Goal: Information Seeking & Learning: Understand process/instructions

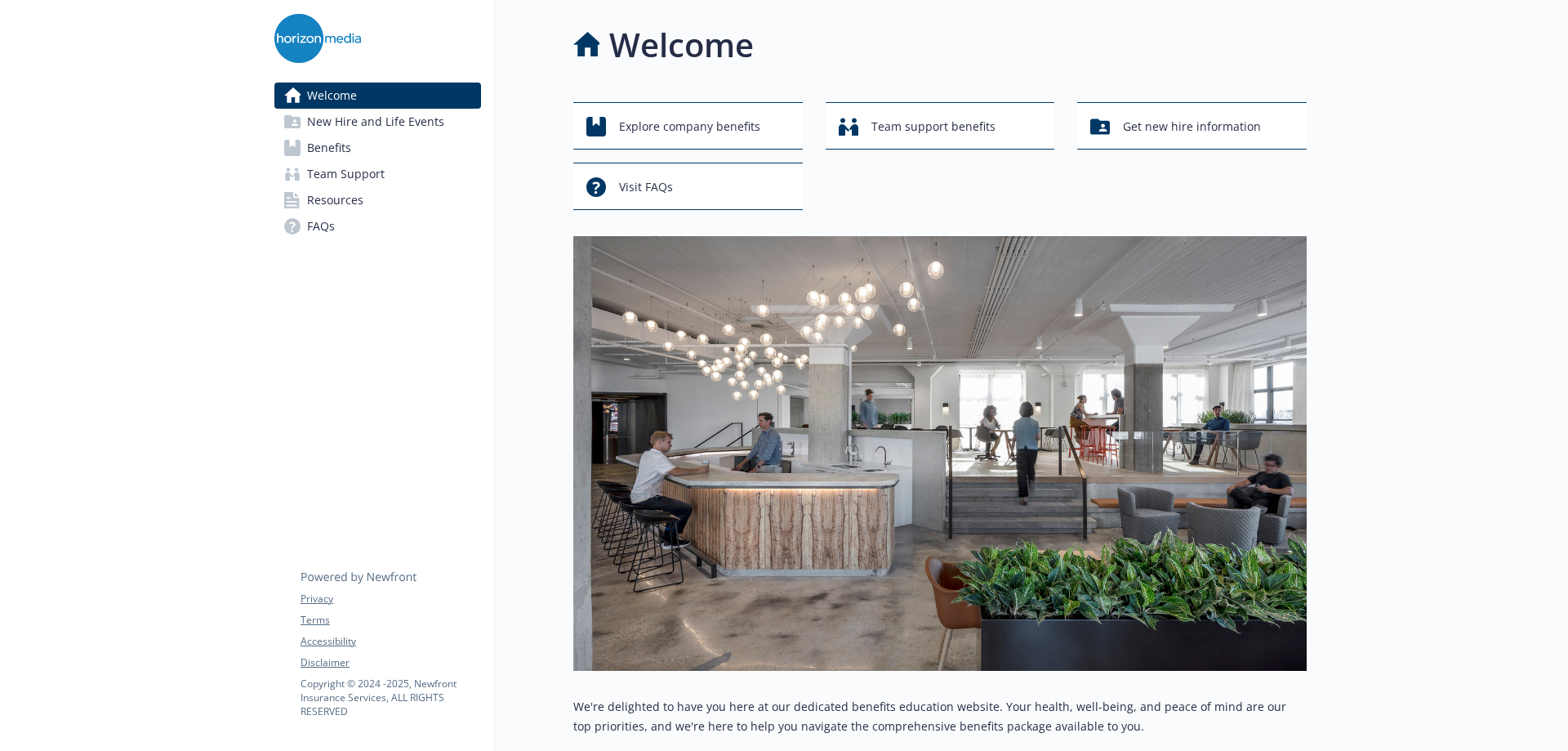
click at [395, 152] on link "Benefits" at bounding box center [378, 147] width 207 height 26
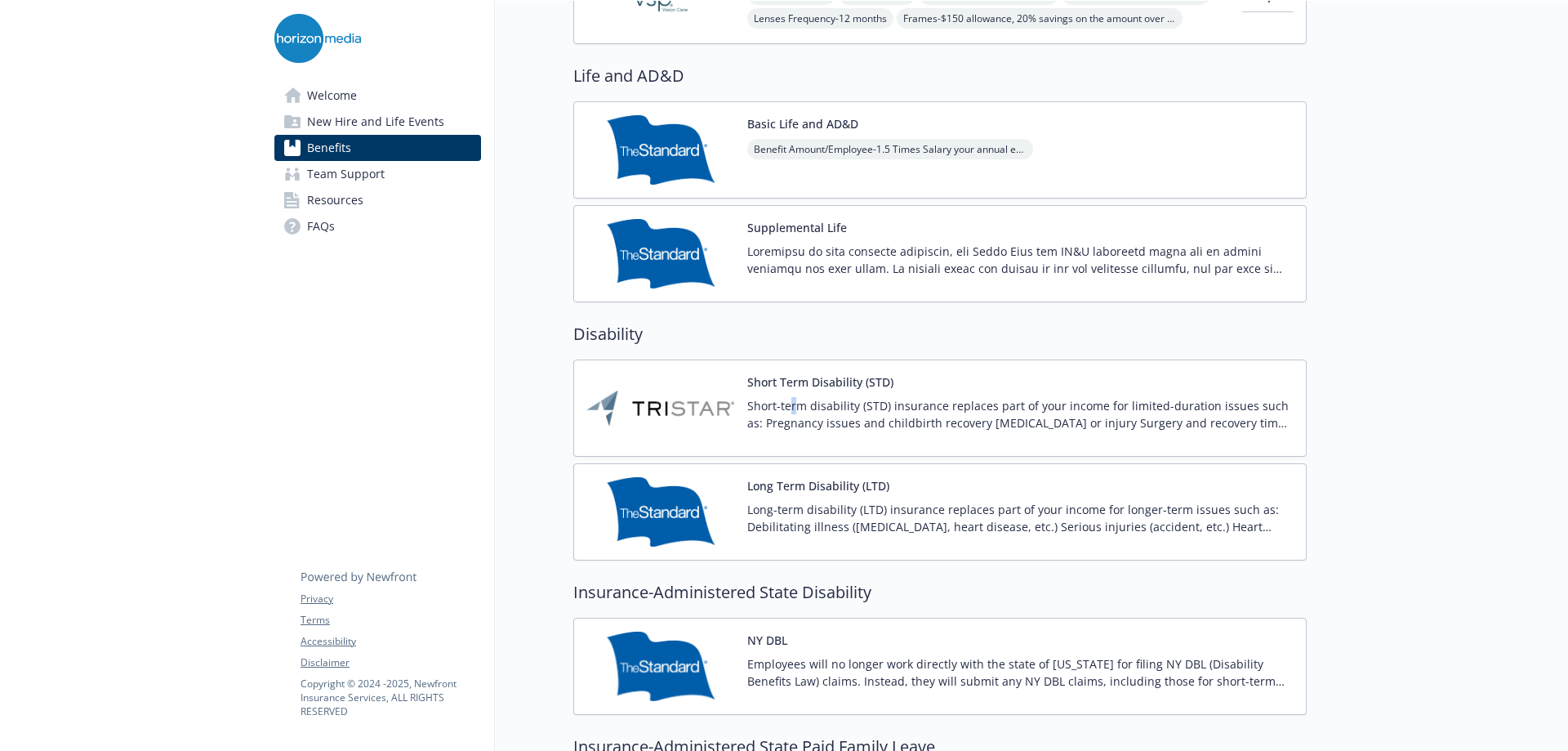
click at [793, 396] on div "Short Term Disability (STD) Short-term disability (STD) insurance replaces part…" at bounding box center [1020, 408] width 546 height 69
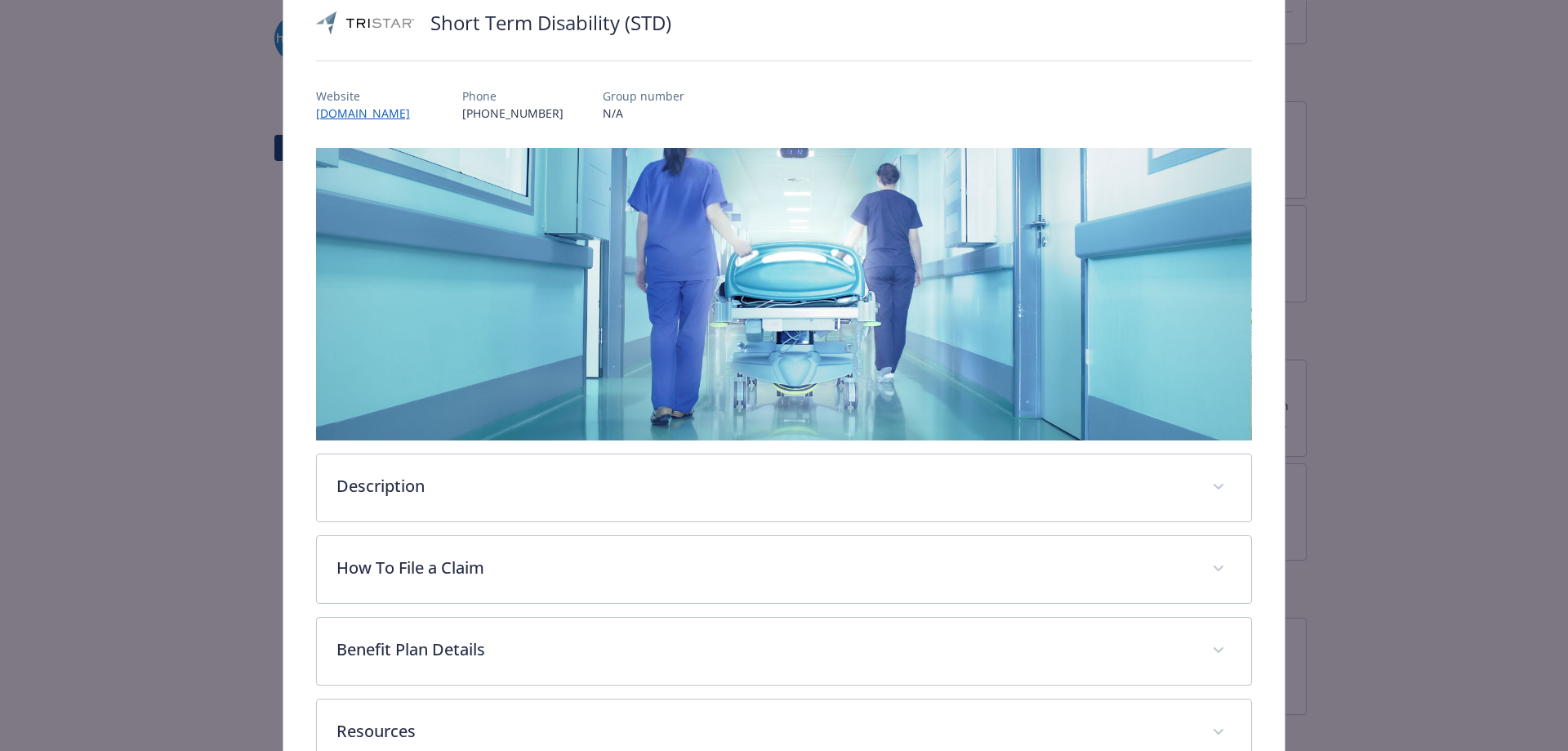
scroll to position [233, 0]
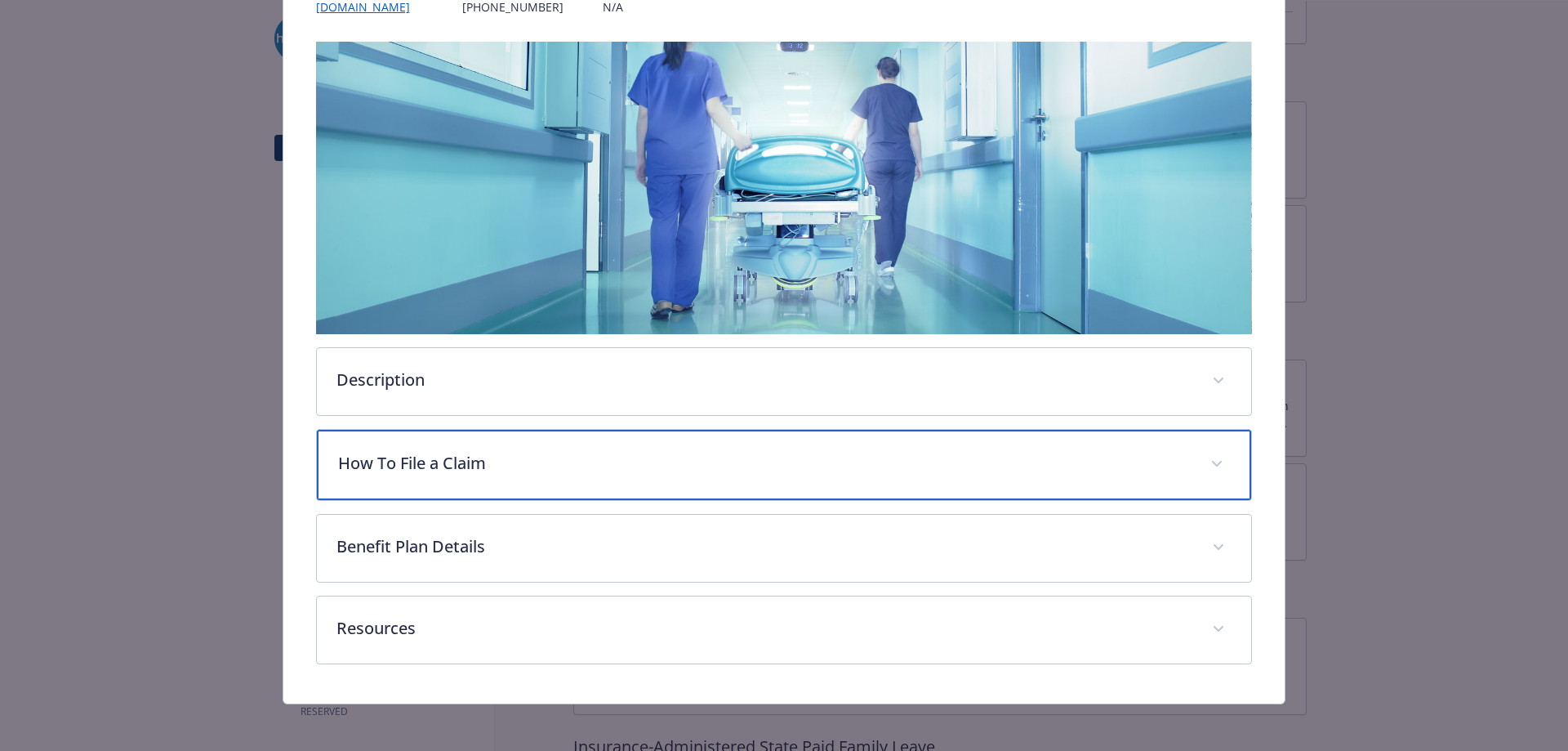
click at [543, 462] on p "How To File a Claim" at bounding box center [765, 463] width 853 height 25
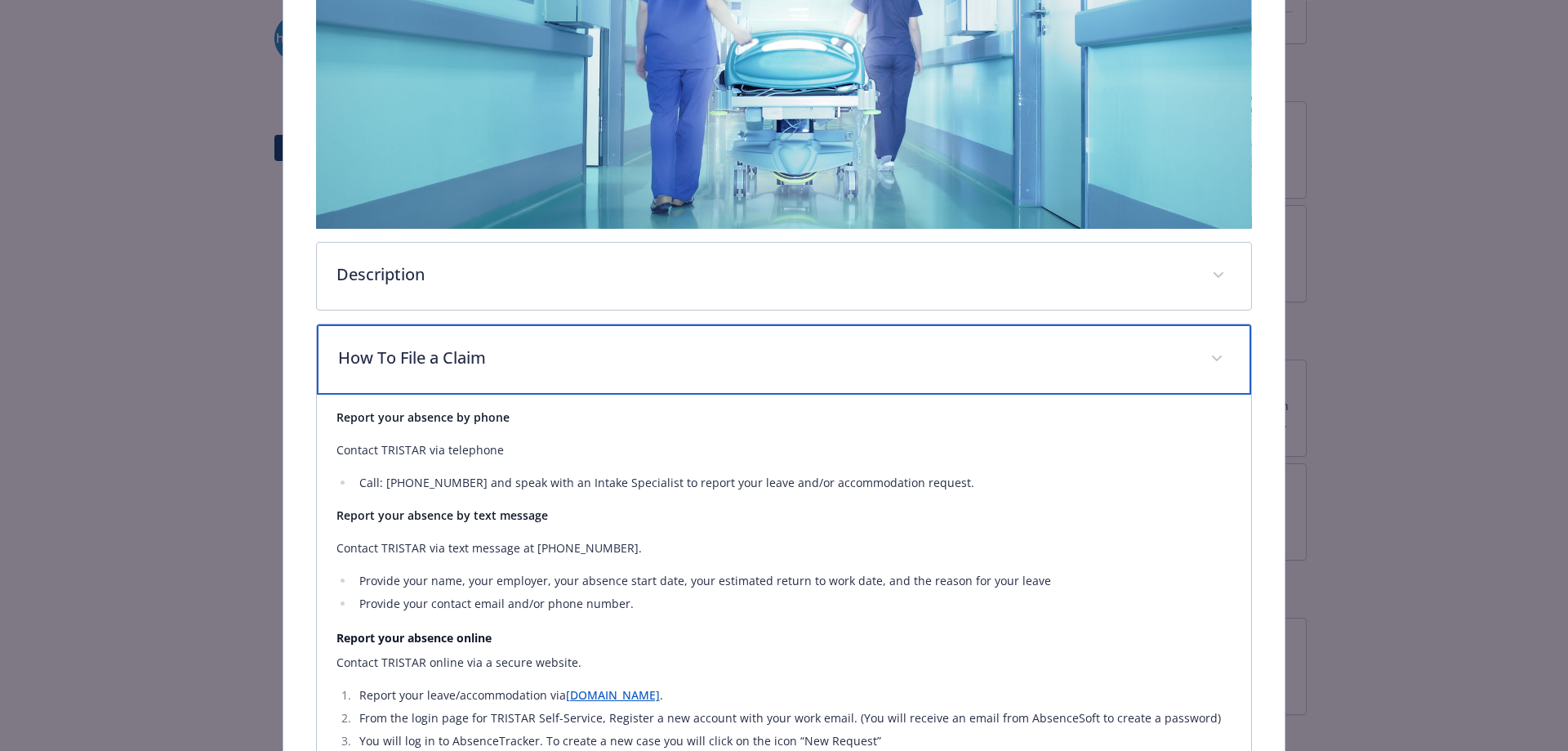
scroll to position [560, 0]
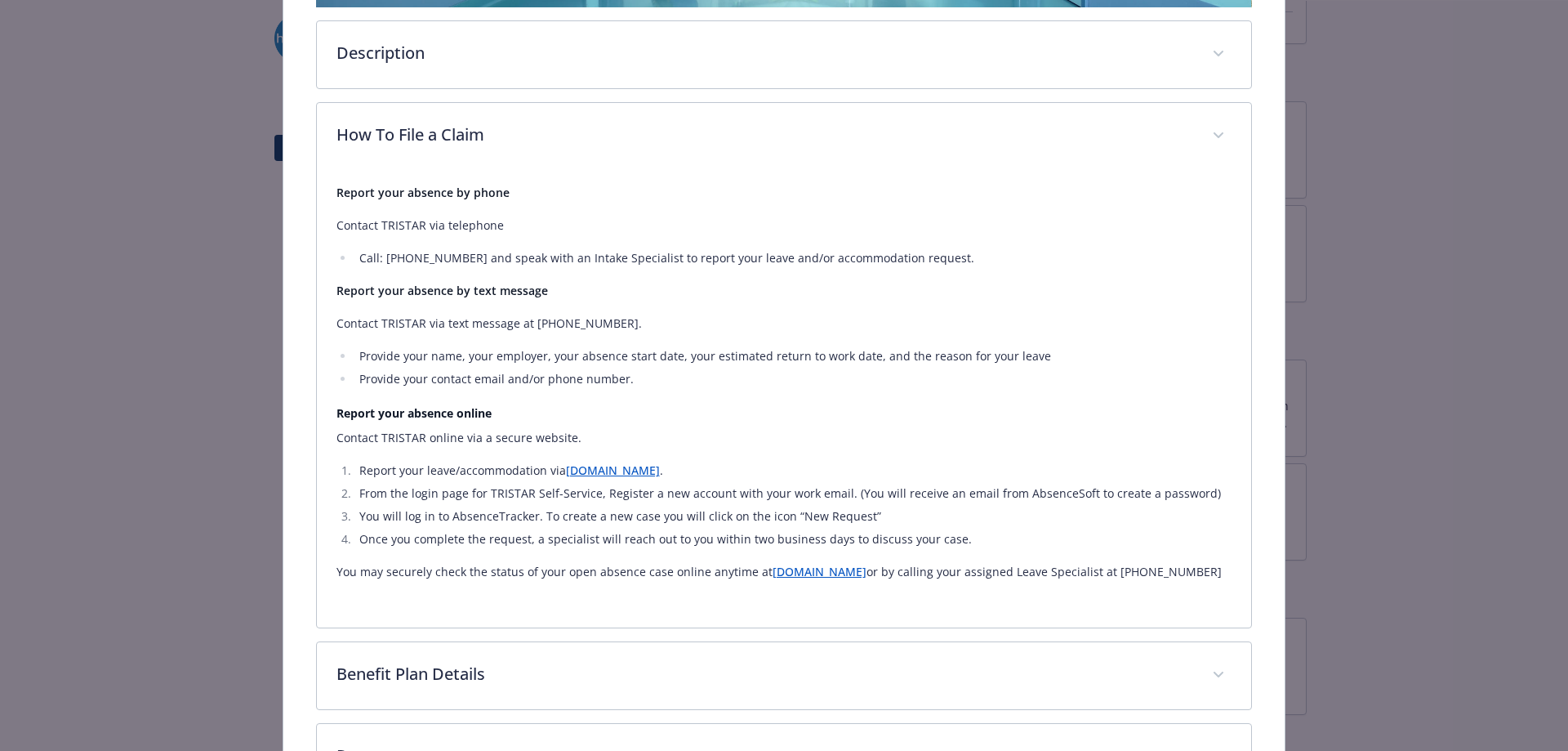
click at [614, 467] on link "[DOMAIN_NAME]" at bounding box center [613, 469] width 93 height 15
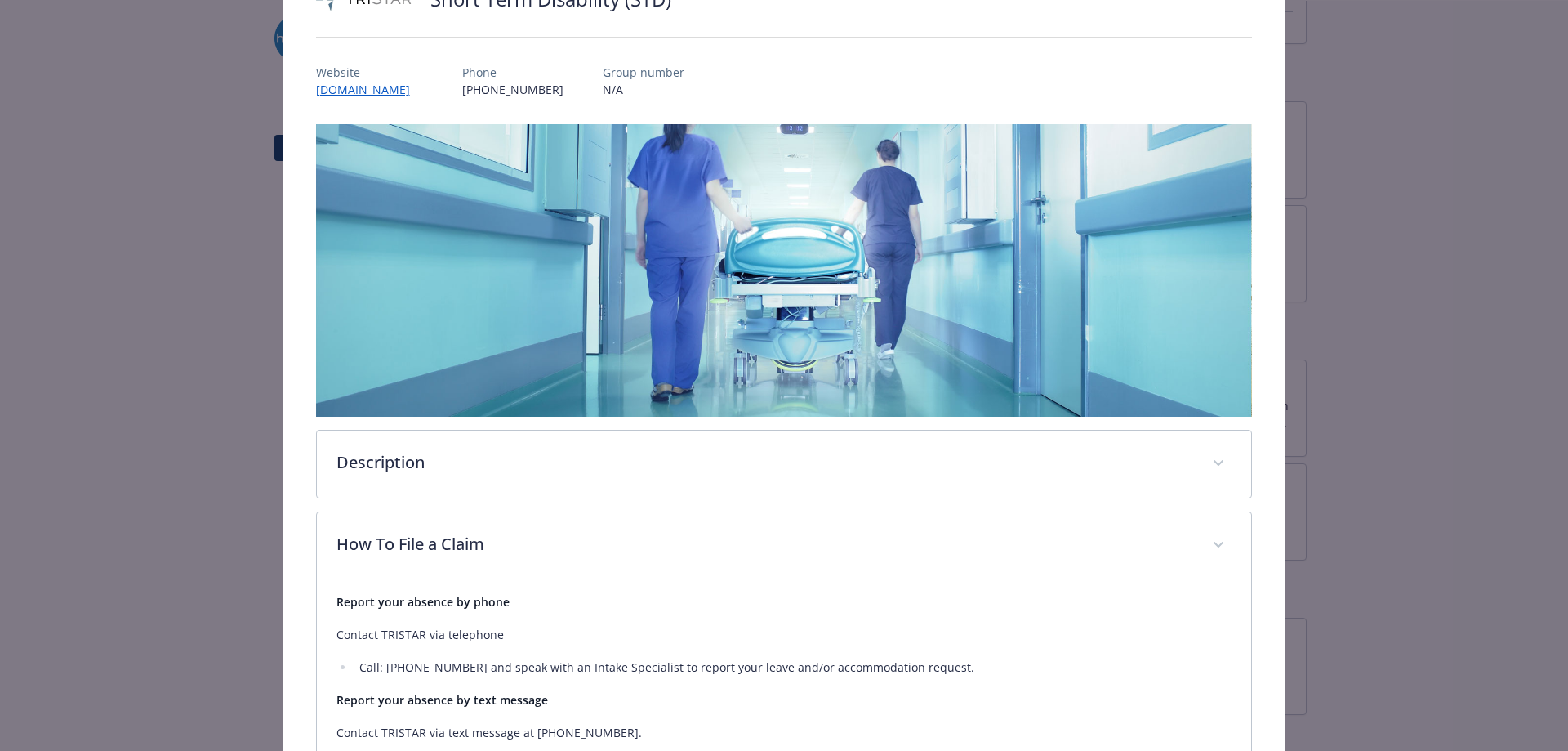
scroll to position [0, 0]
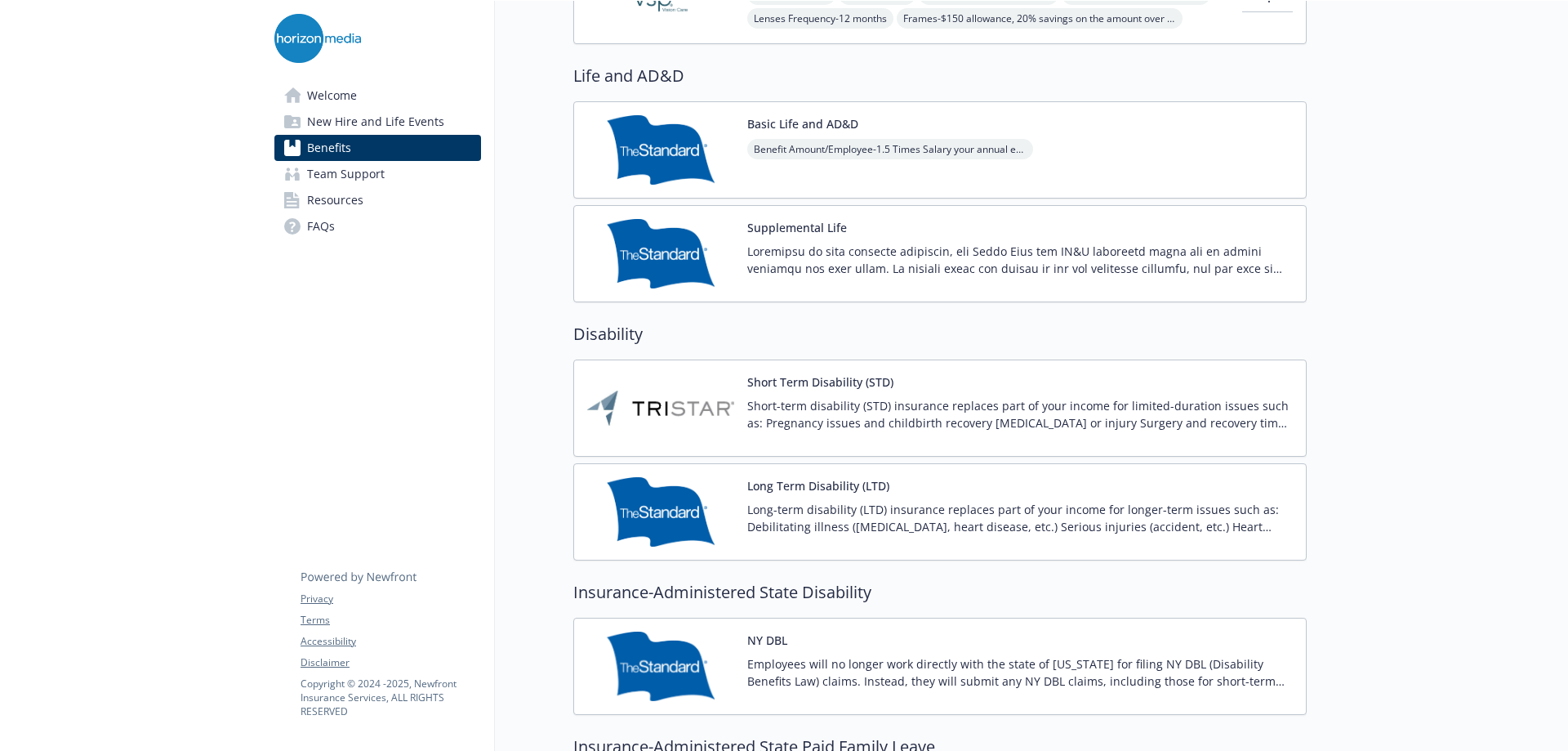
click at [860, 511] on p "Long-term disability (LTD) insurance replaces part of your income for longer-te…" at bounding box center [1020, 518] width 546 height 35
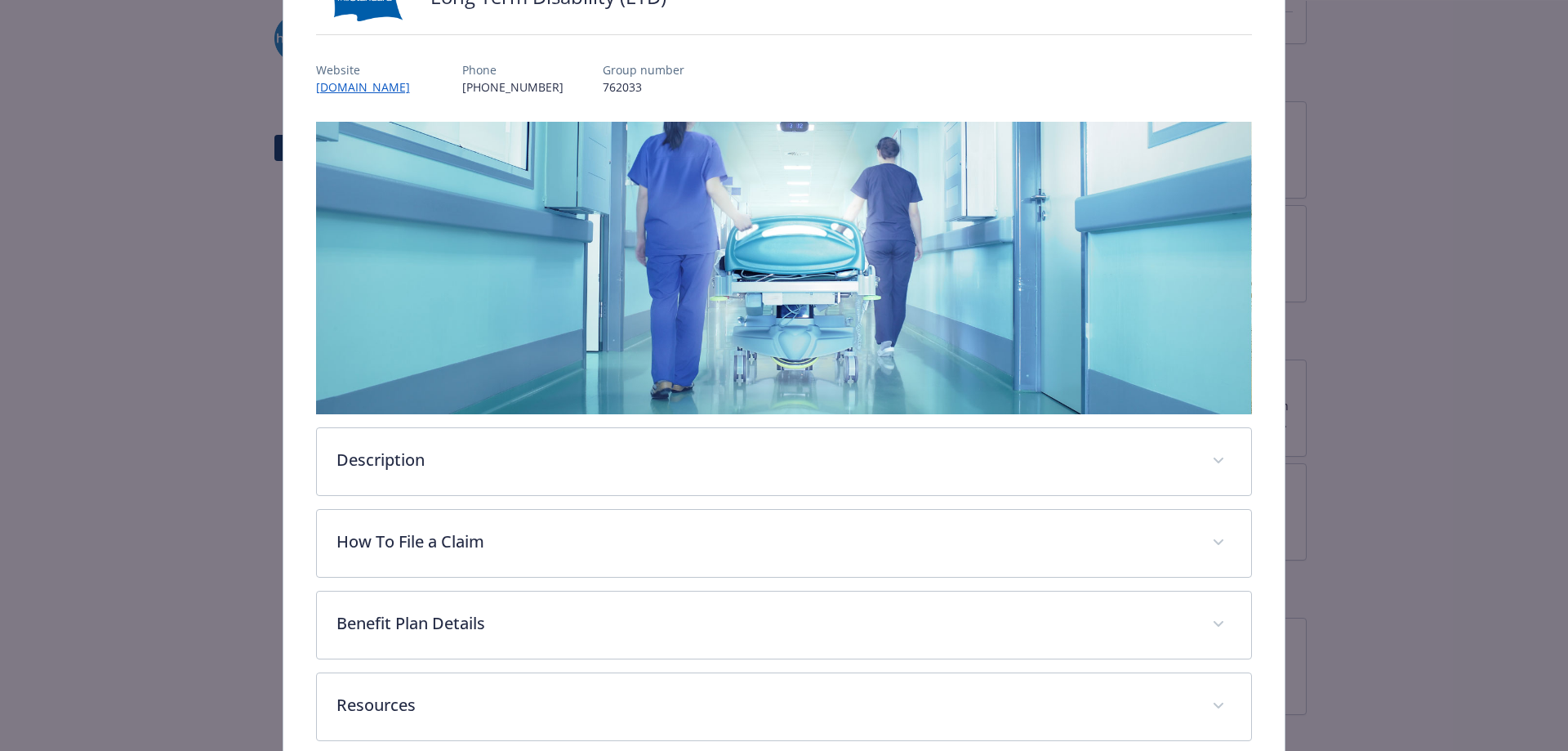
scroll to position [233, 0]
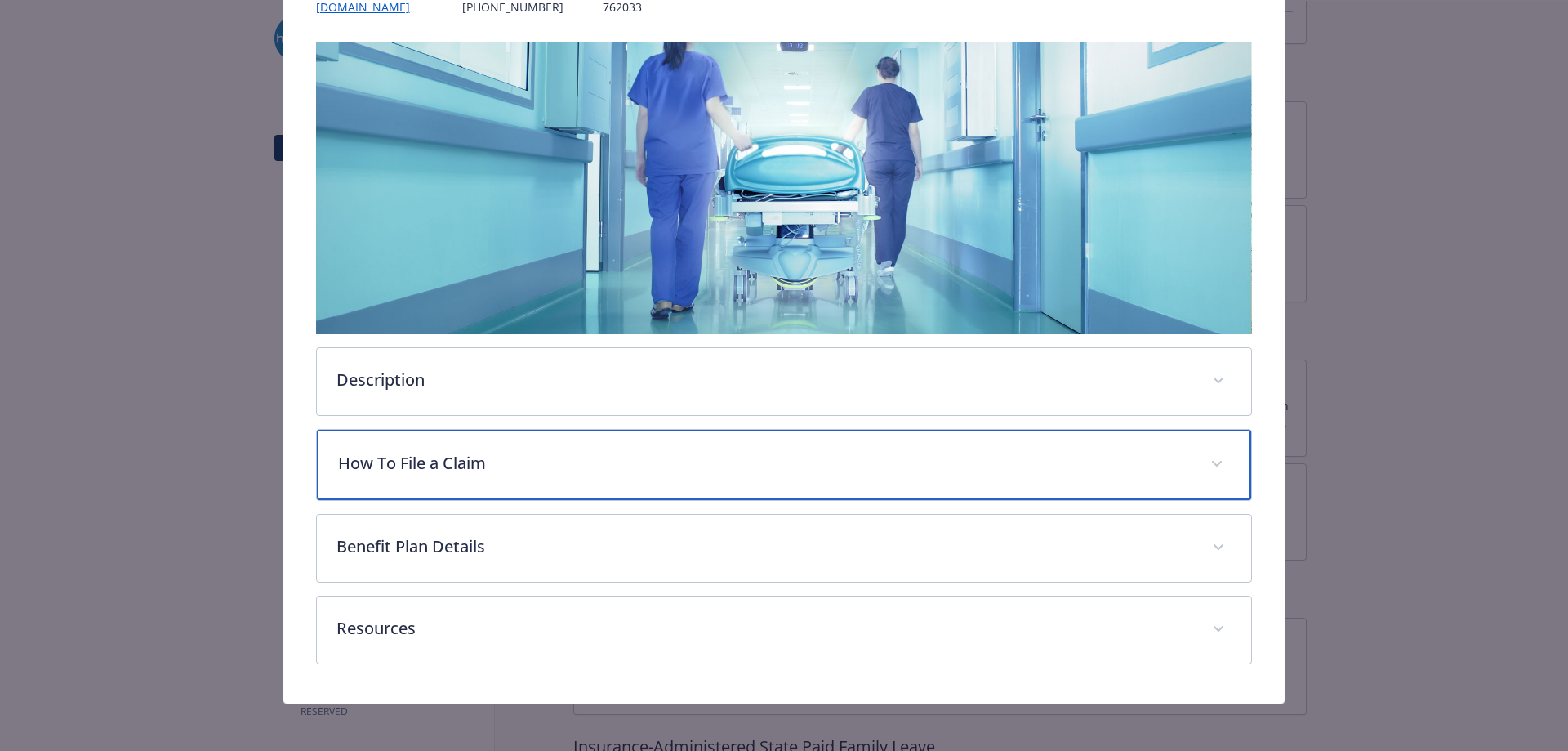
click at [568, 469] on p "How To File a Claim" at bounding box center [765, 463] width 853 height 25
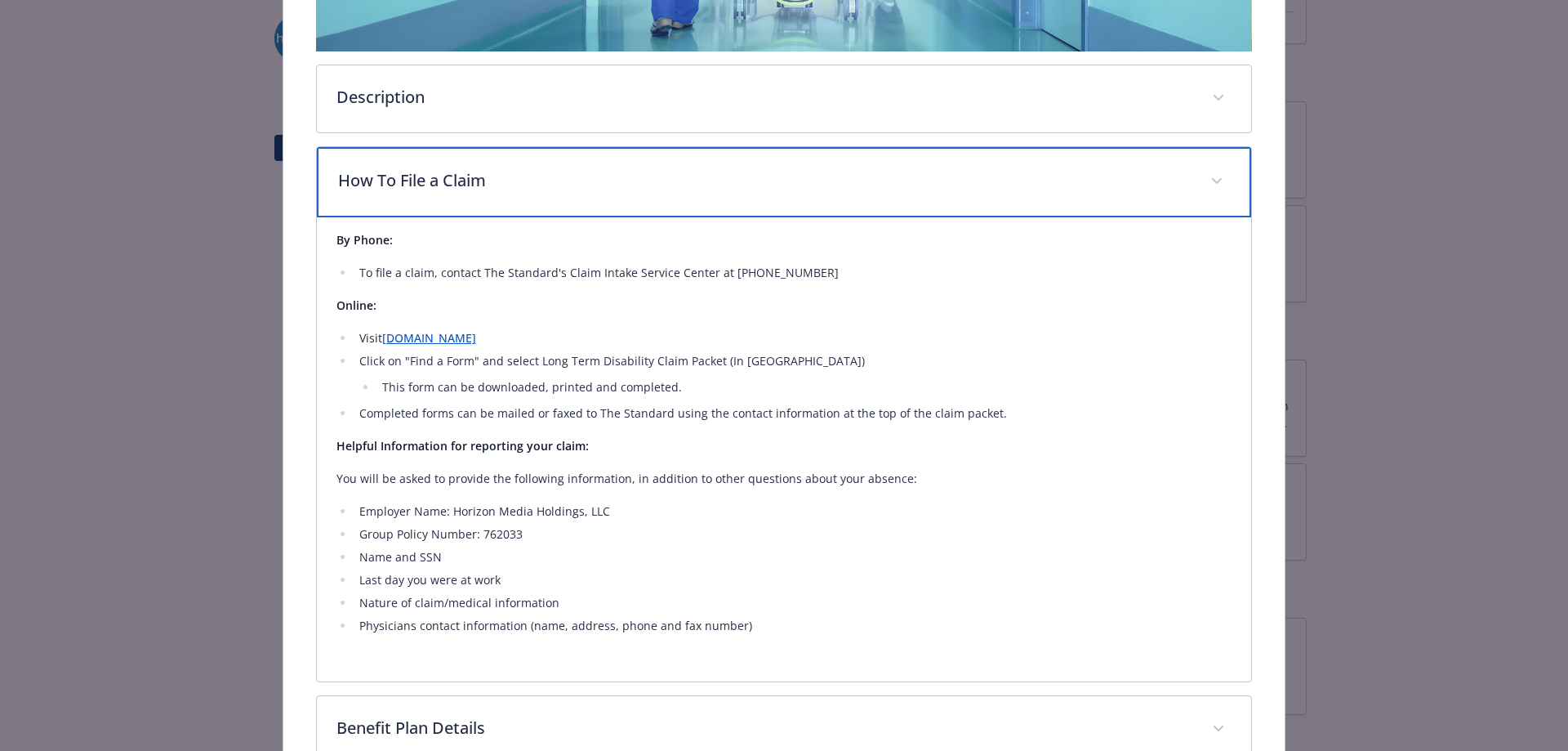
scroll to position [490, 0]
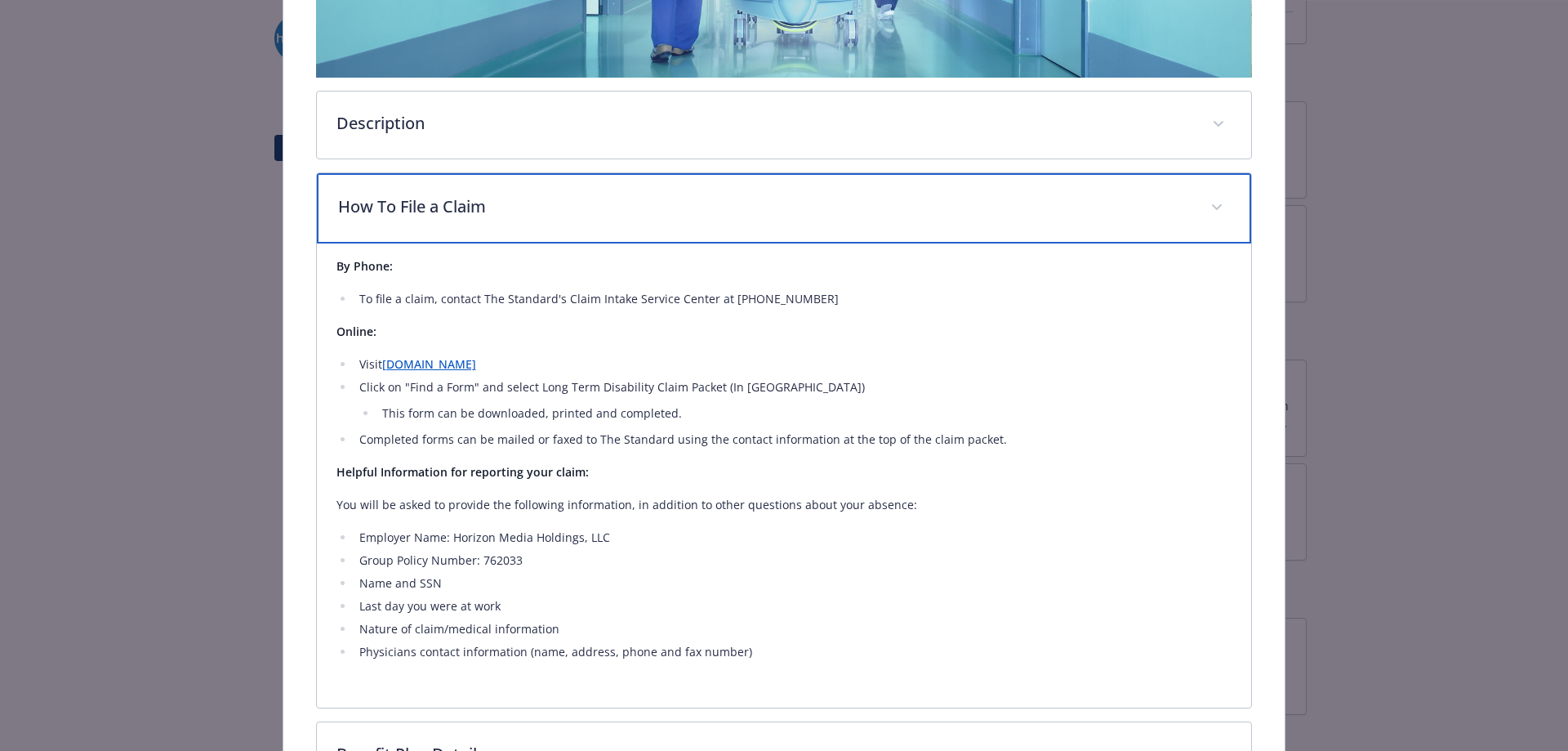
click at [1036, 212] on p "How To File a Claim" at bounding box center [765, 207] width 853 height 25
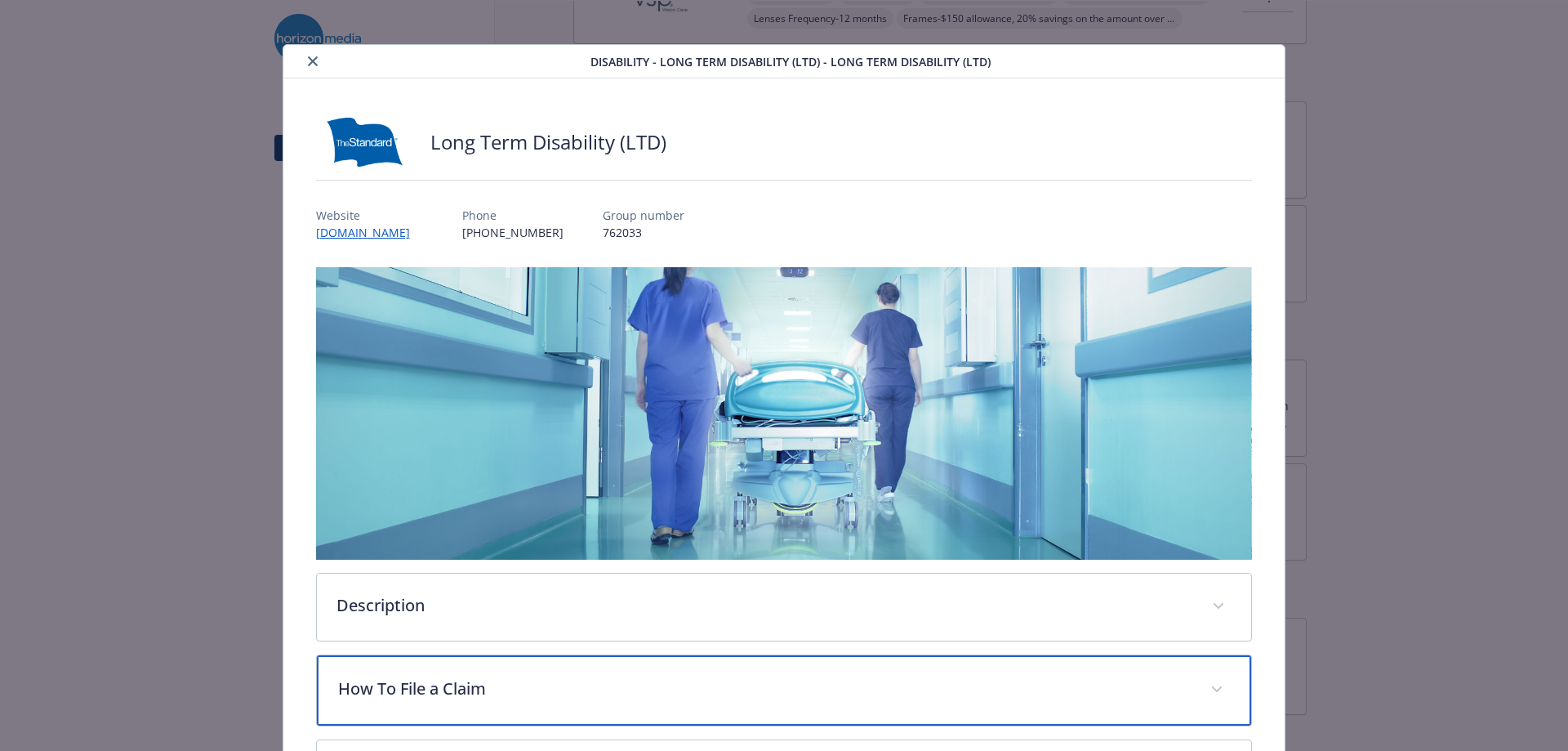
scroll to position [0, 0]
